Goal: Obtain resource: Obtain resource

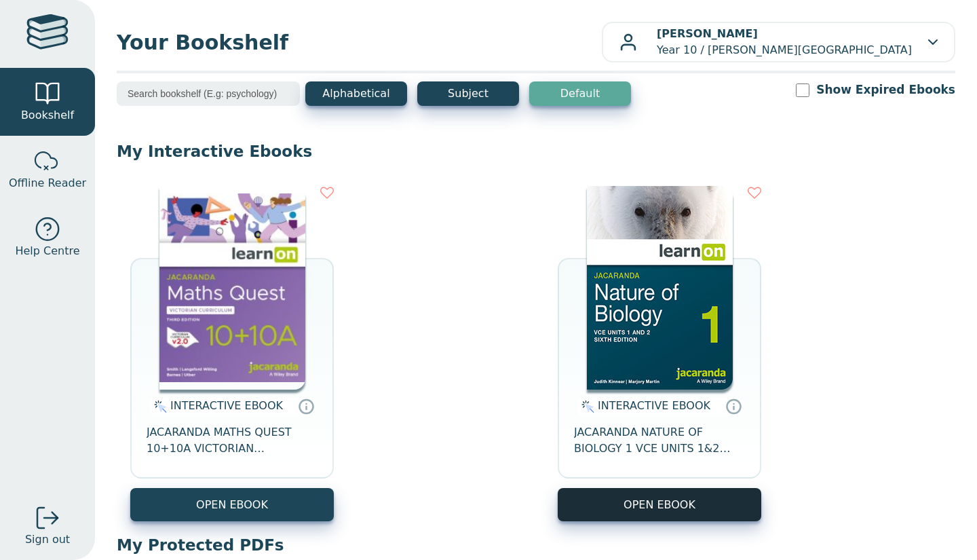
click at [688, 490] on button "OPEN EBOOK" at bounding box center [660, 504] width 204 height 33
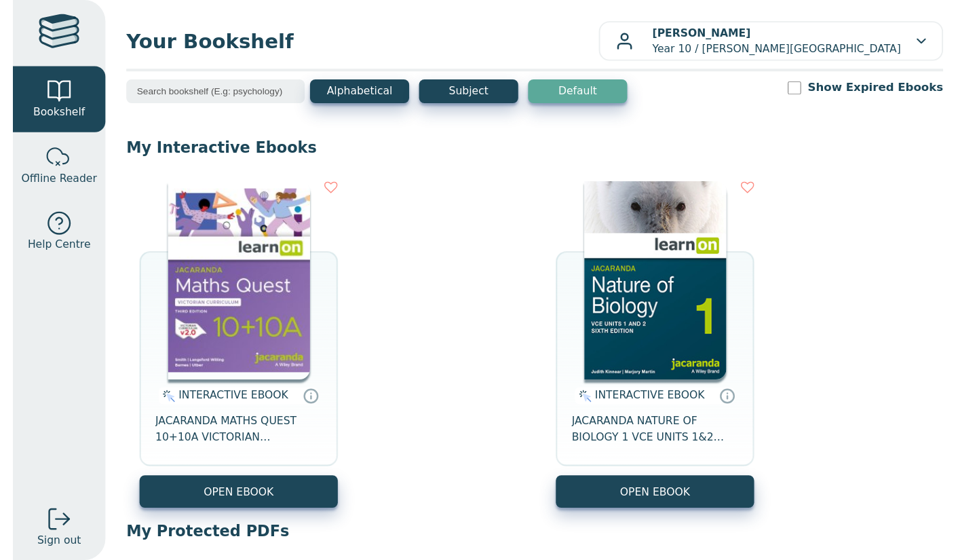
scroll to position [8, 0]
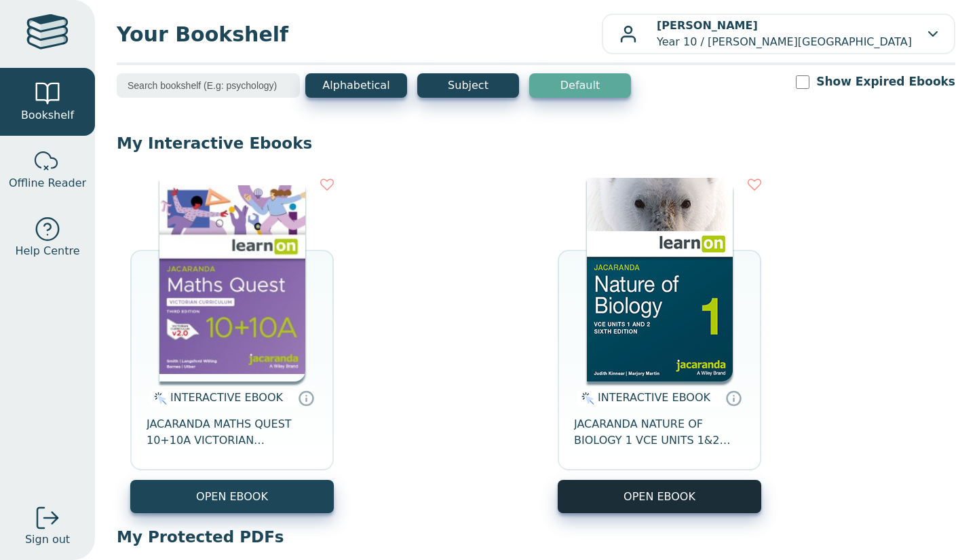
click at [749, 494] on button "OPEN EBOOK" at bounding box center [660, 496] width 204 height 33
